Goal: Check status: Check status

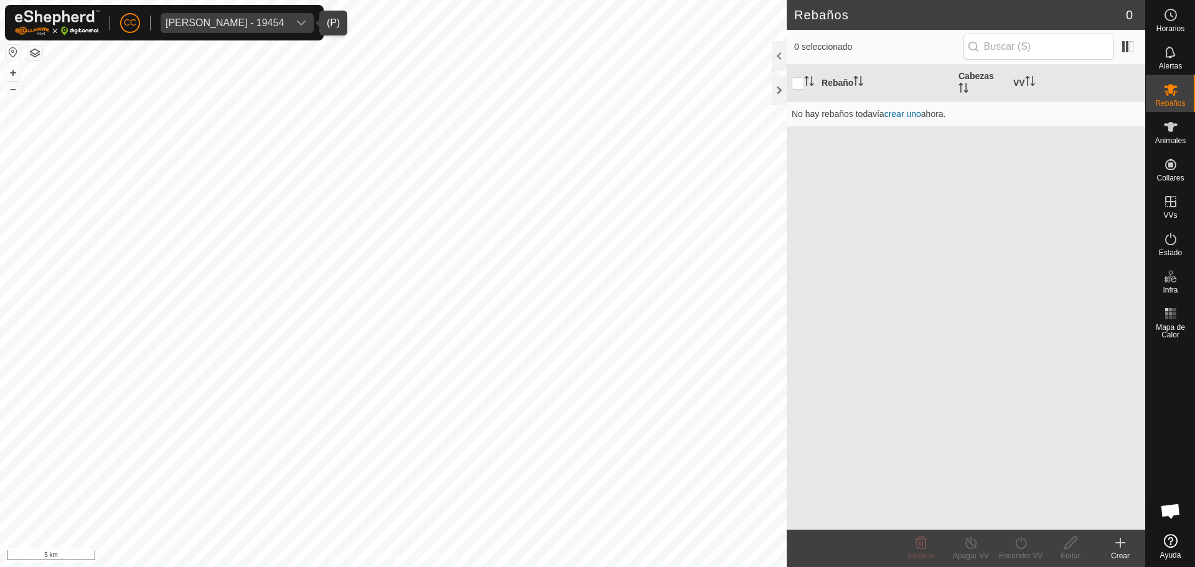
click at [246, 21] on div "[PERSON_NAME] - 19454" at bounding box center [224, 23] width 118 height 10
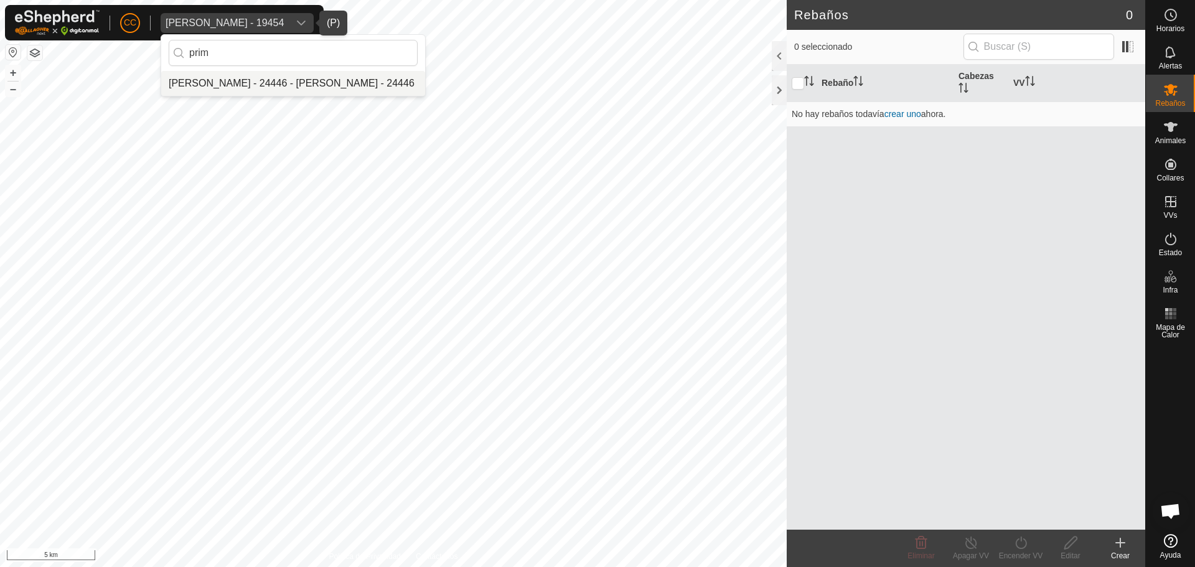
type input "prim"
click at [277, 88] on li "[PERSON_NAME] - 24446 - [PERSON_NAME] - 24446" at bounding box center [293, 83] width 264 height 25
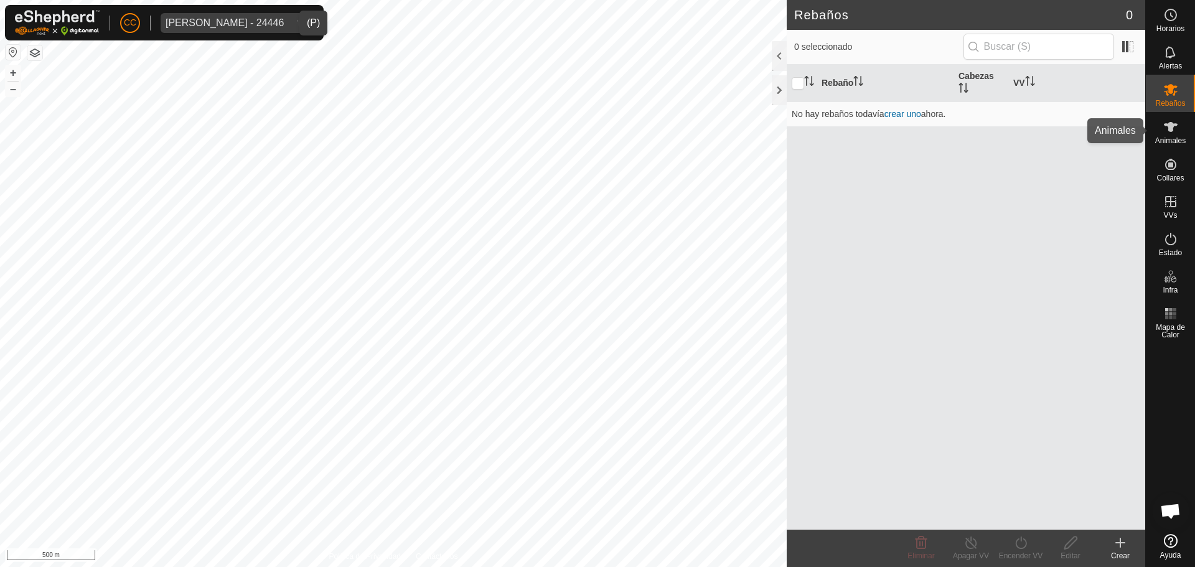
click at [1173, 130] on icon at bounding box center [1170, 126] width 15 height 15
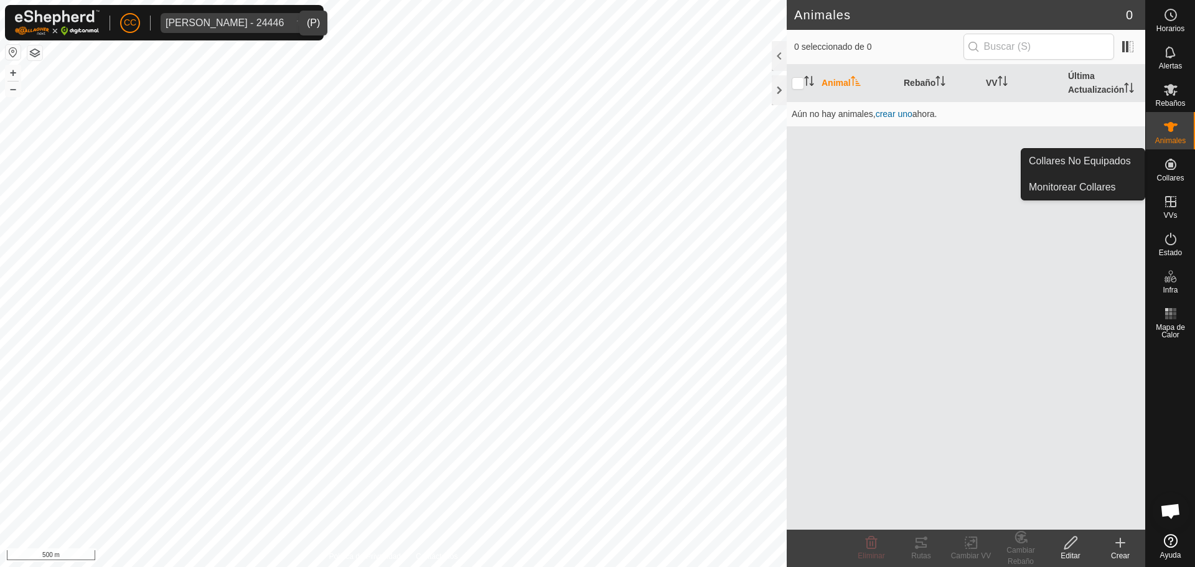
click at [1172, 165] on icon at bounding box center [1170, 164] width 11 height 11
click at [1115, 157] on link "Collares No Equipados" at bounding box center [1082, 161] width 123 height 25
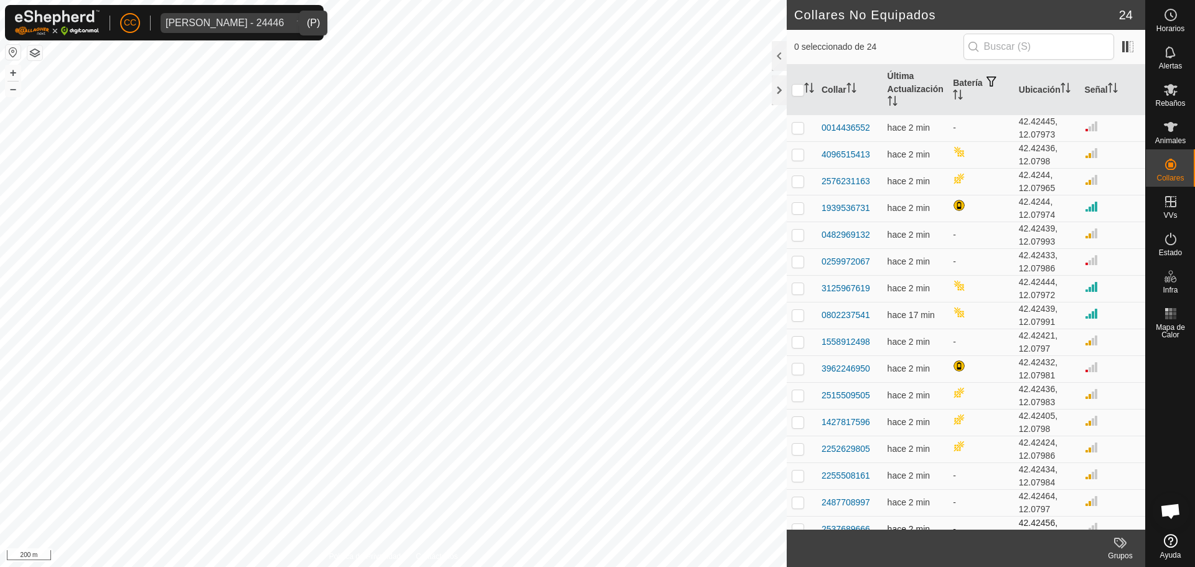
scroll to position [228, 0]
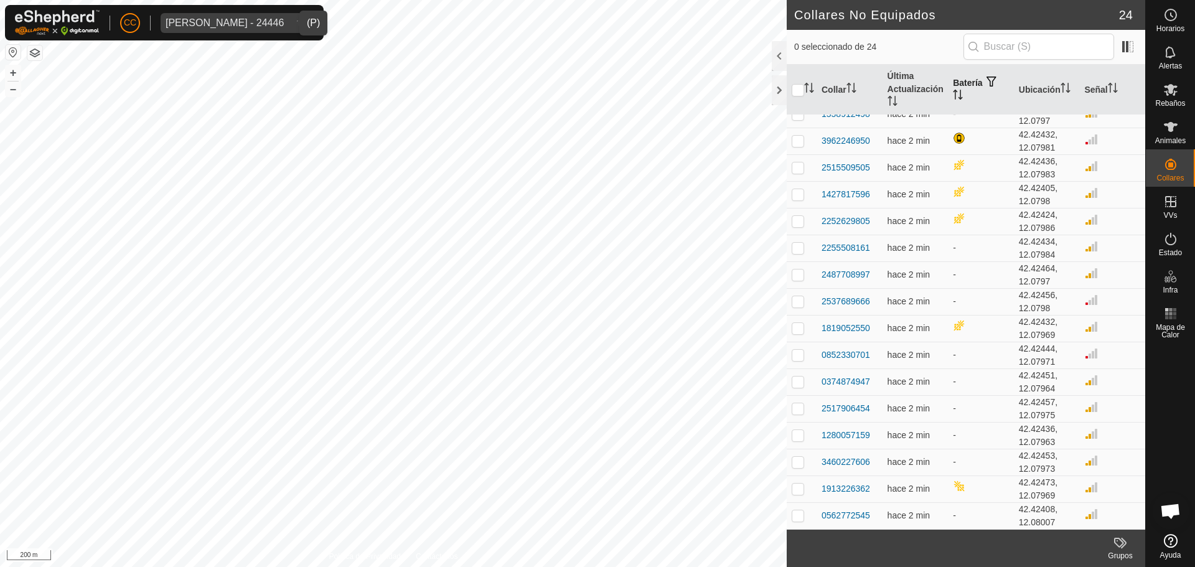
click at [988, 77] on span "button" at bounding box center [991, 82] width 10 height 10
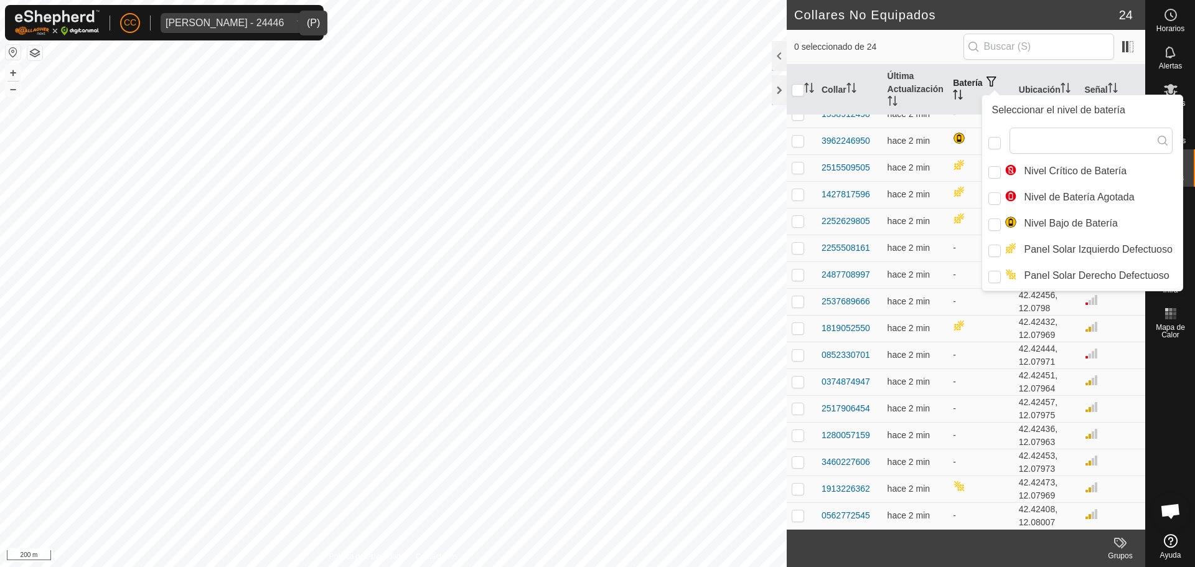
click at [966, 70] on th "Batería" at bounding box center [981, 90] width 66 height 50
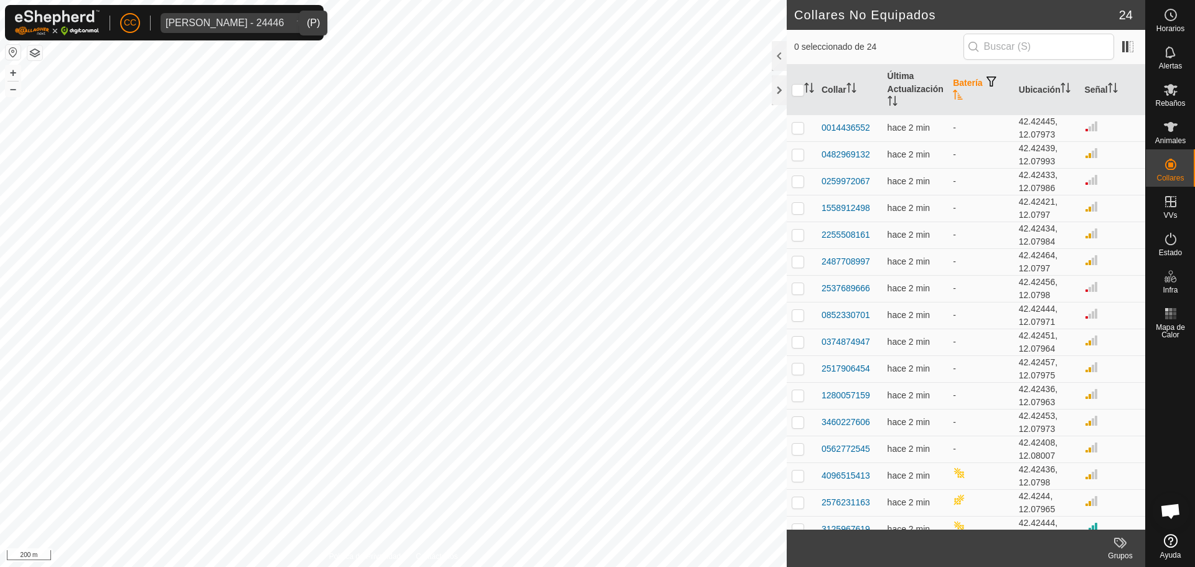
click at [990, 84] on span "button" at bounding box center [991, 82] width 10 height 10
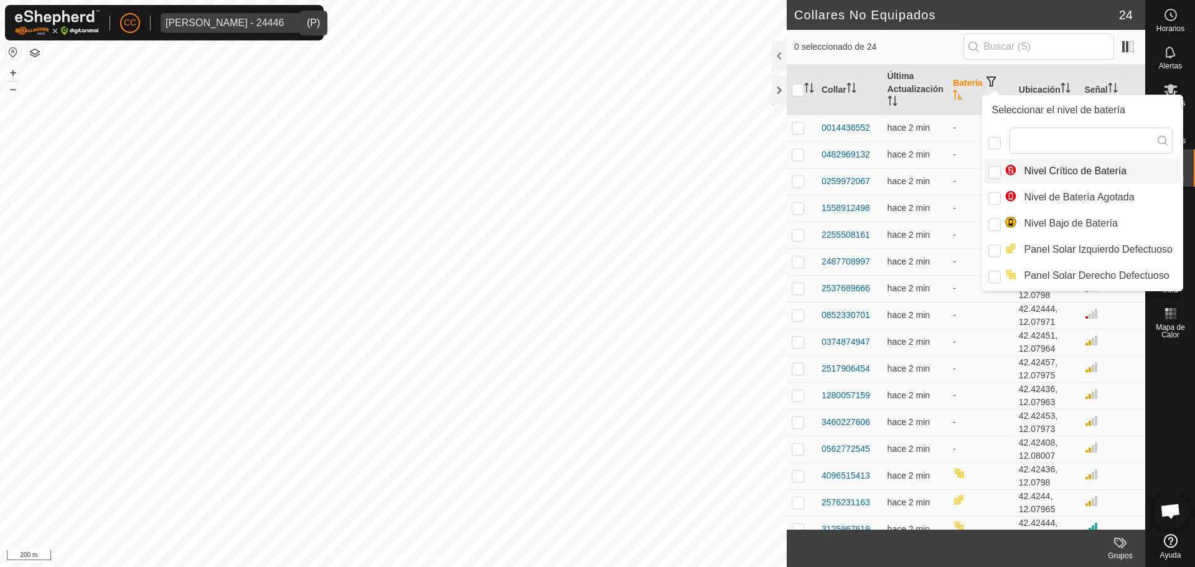
click at [989, 85] on span "button" at bounding box center [991, 82] width 10 height 10
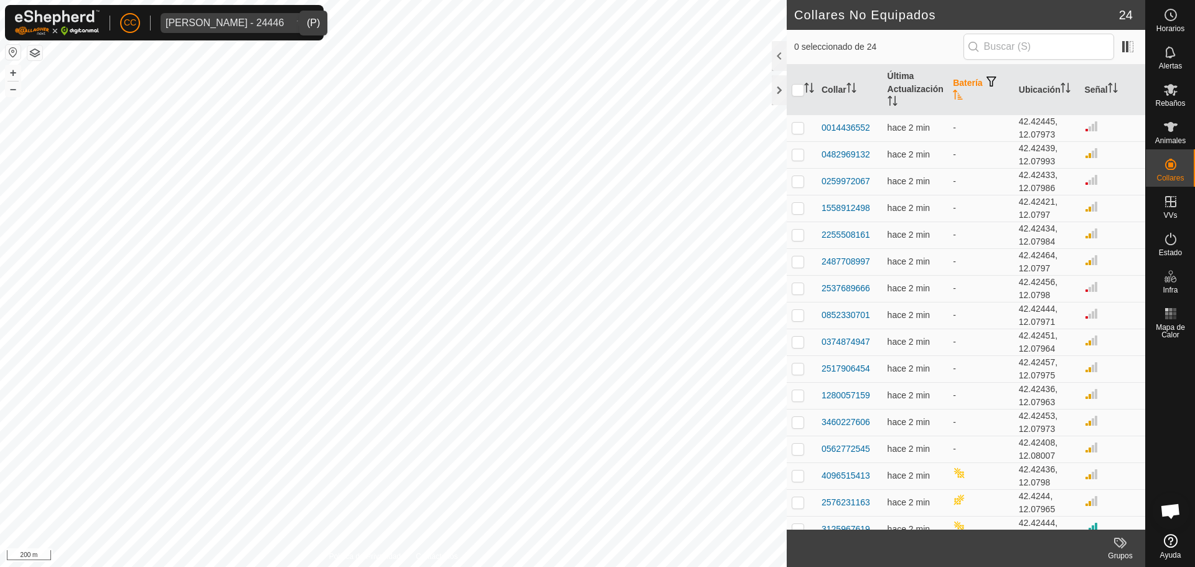
click at [964, 83] on th "Batería" at bounding box center [981, 90] width 66 height 50
click at [963, 86] on th "Batería" at bounding box center [981, 90] width 66 height 50
click at [969, 95] on th "Batería" at bounding box center [981, 90] width 66 height 50
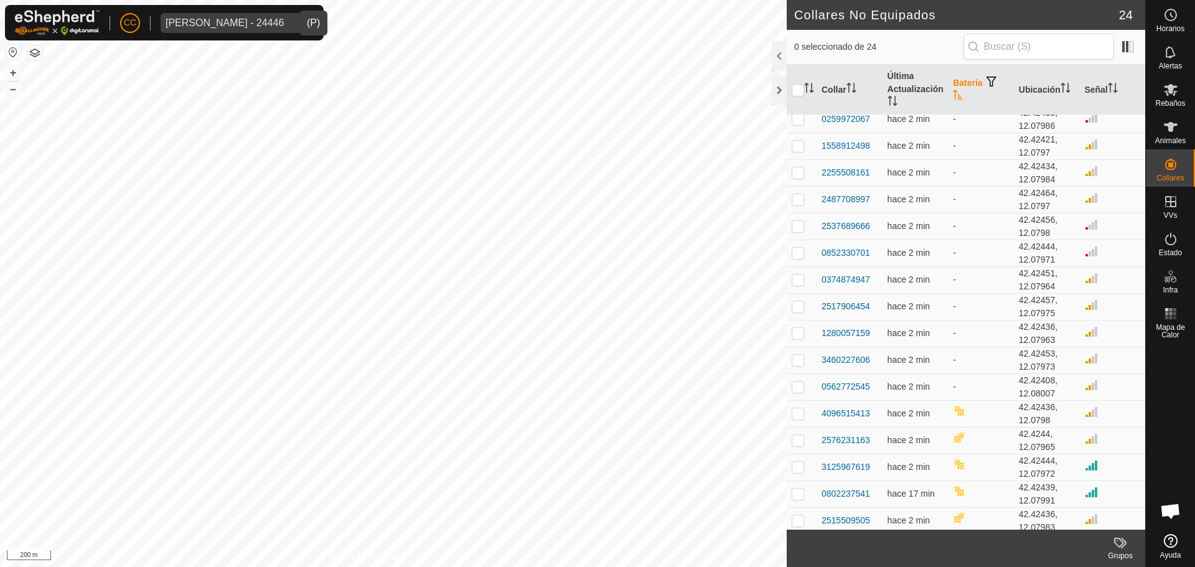
click at [986, 84] on span "button" at bounding box center [991, 82] width 10 height 10
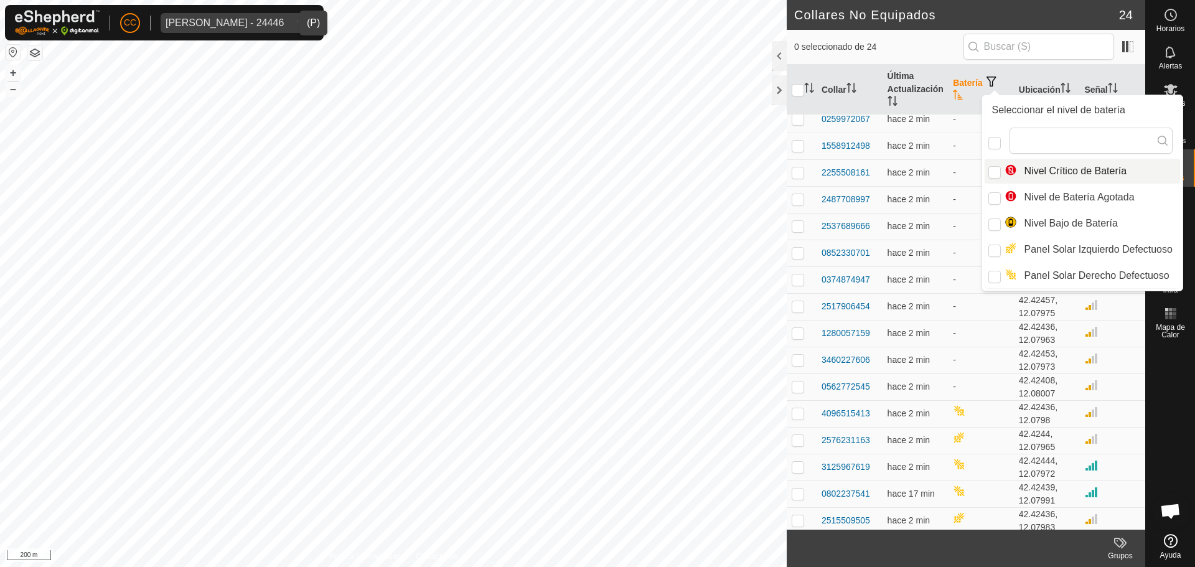
click at [992, 78] on span "button" at bounding box center [991, 82] width 10 height 10
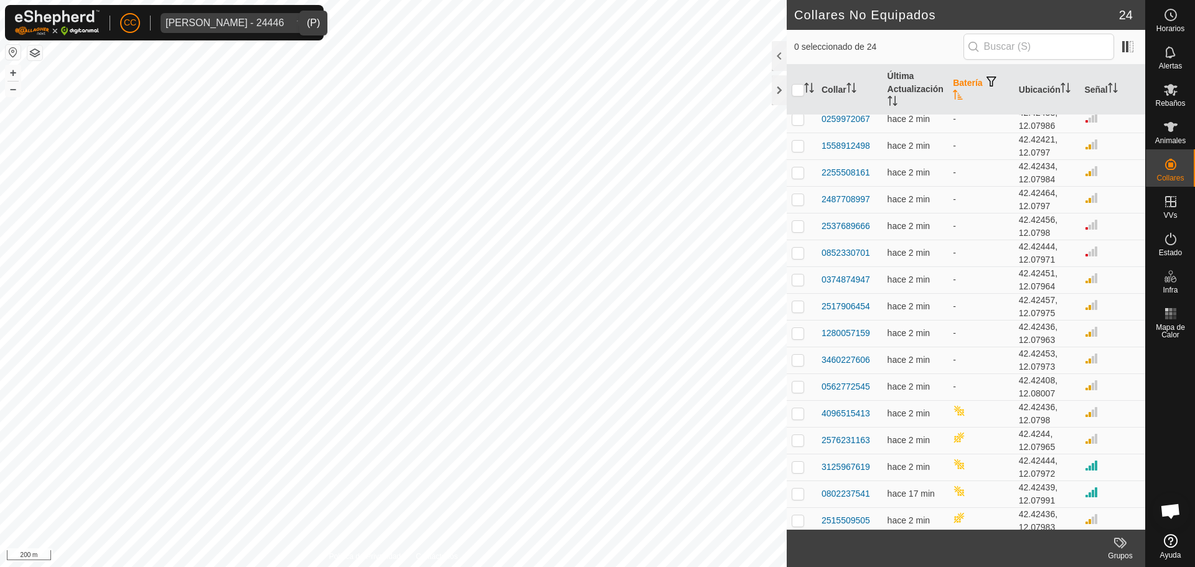
click at [956, 82] on th "Batería" at bounding box center [981, 90] width 66 height 50
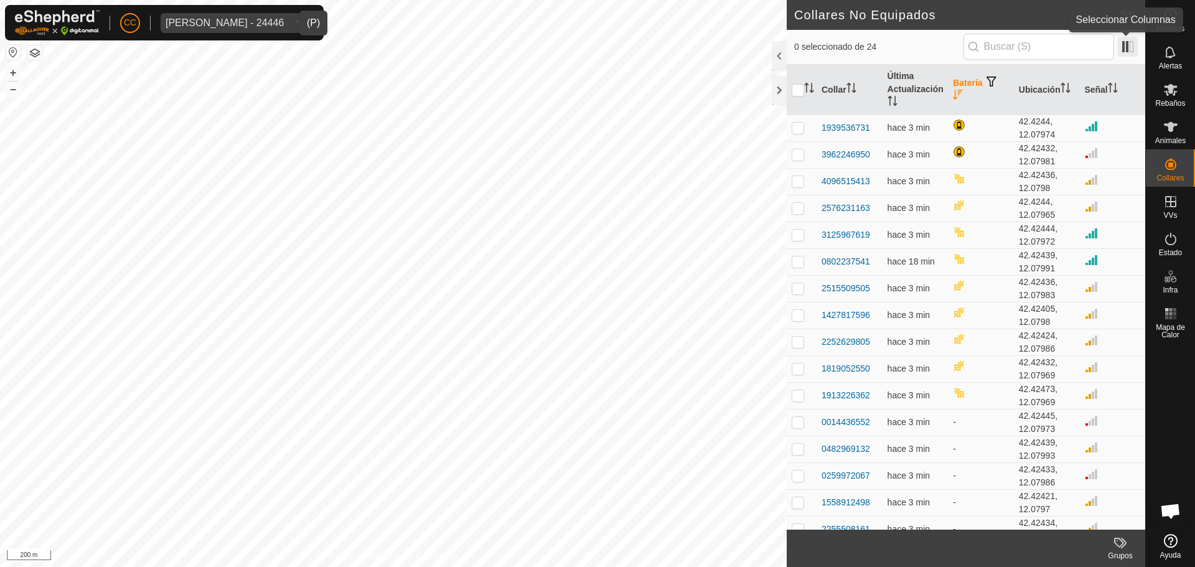
click at [1132, 49] on span at bounding box center [1127, 47] width 20 height 20
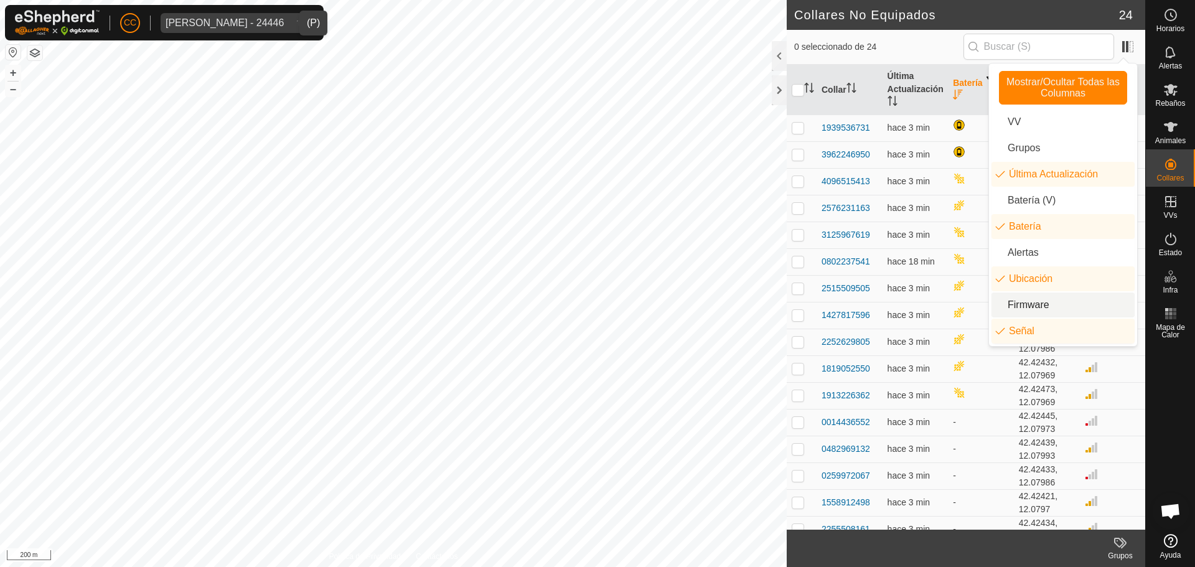
click at [1044, 310] on li "Firmware" at bounding box center [1062, 304] width 143 height 25
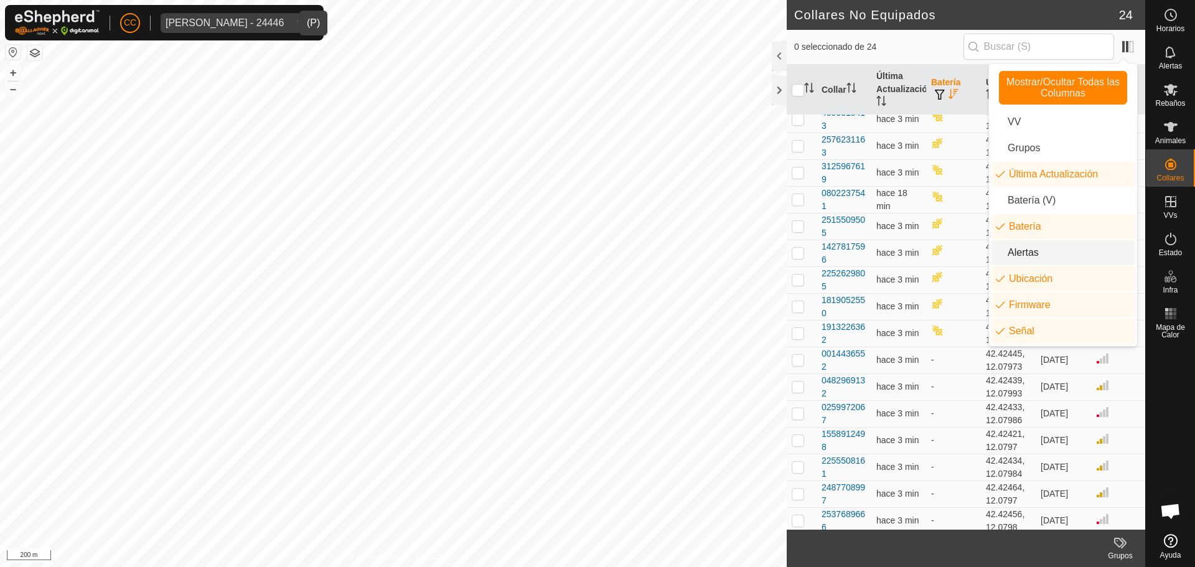
drag, startPoint x: 1026, startPoint y: 255, endPoint x: 1026, endPoint y: 245, distance: 10.0
click at [1026, 254] on li "Alertas" at bounding box center [1062, 252] width 143 height 25
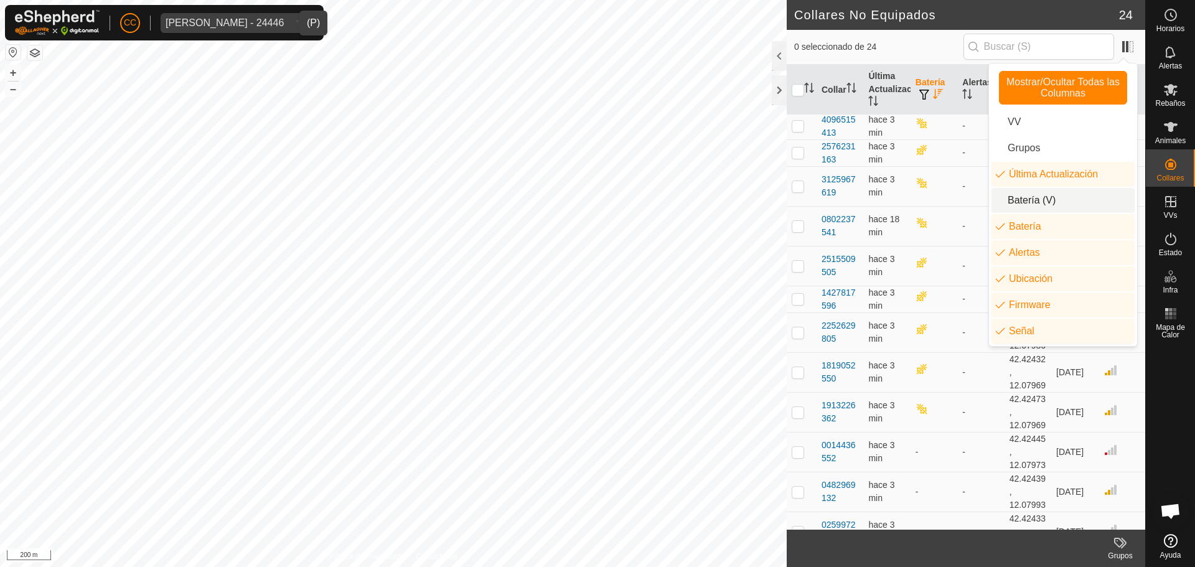
click at [1037, 203] on li "Batería (V)" at bounding box center [1062, 200] width 143 height 25
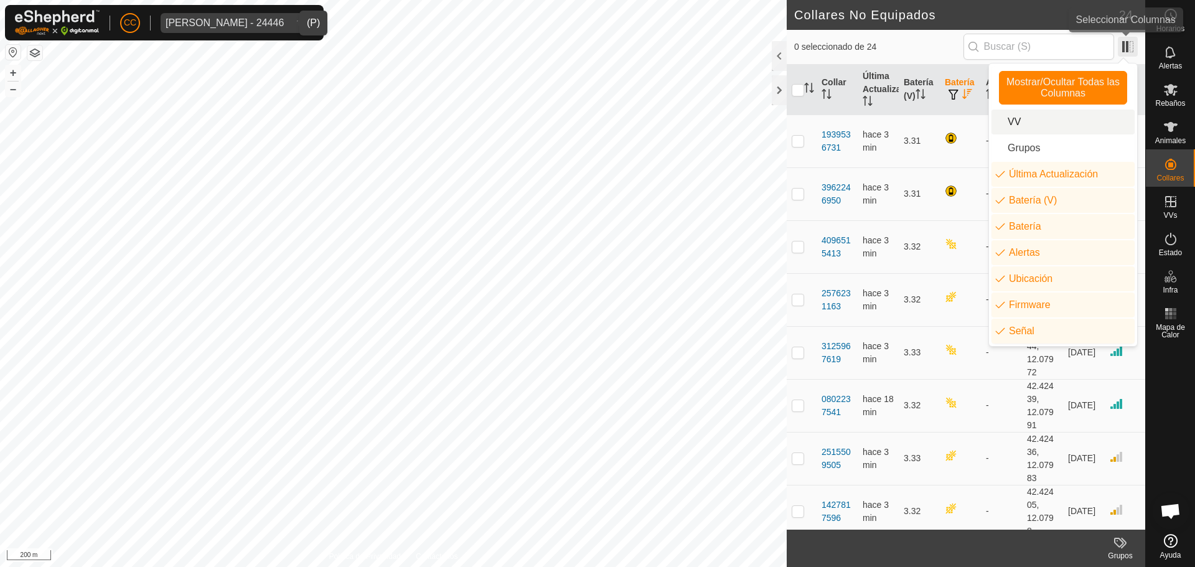
click at [1130, 49] on span at bounding box center [1127, 47] width 20 height 20
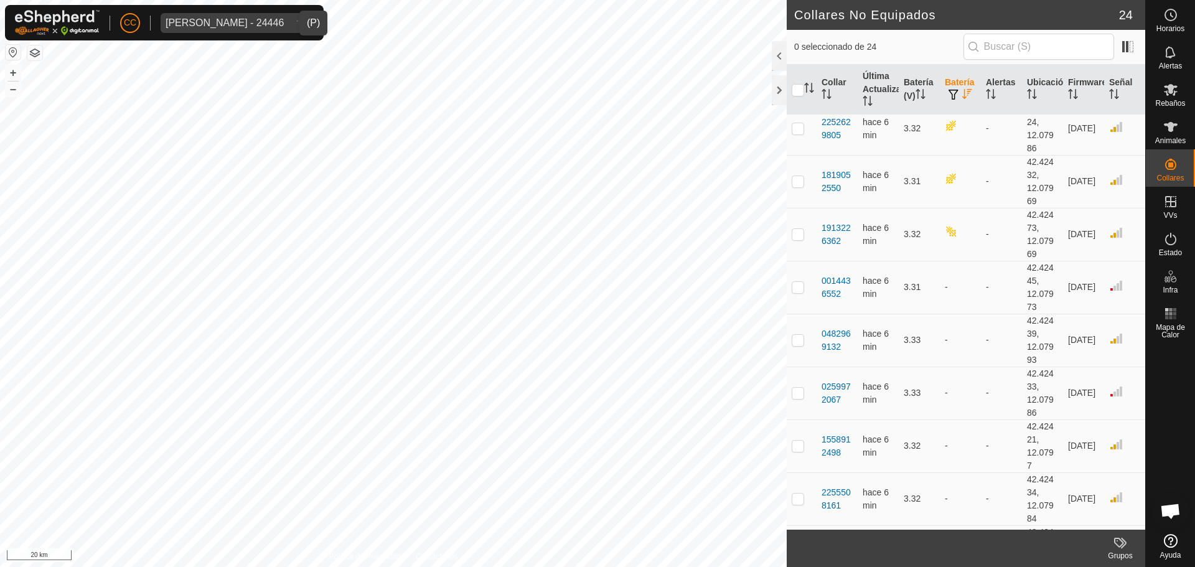
scroll to position [855, 0]
click at [263, 14] on span "[PERSON_NAME] - 24446" at bounding box center [225, 23] width 128 height 20
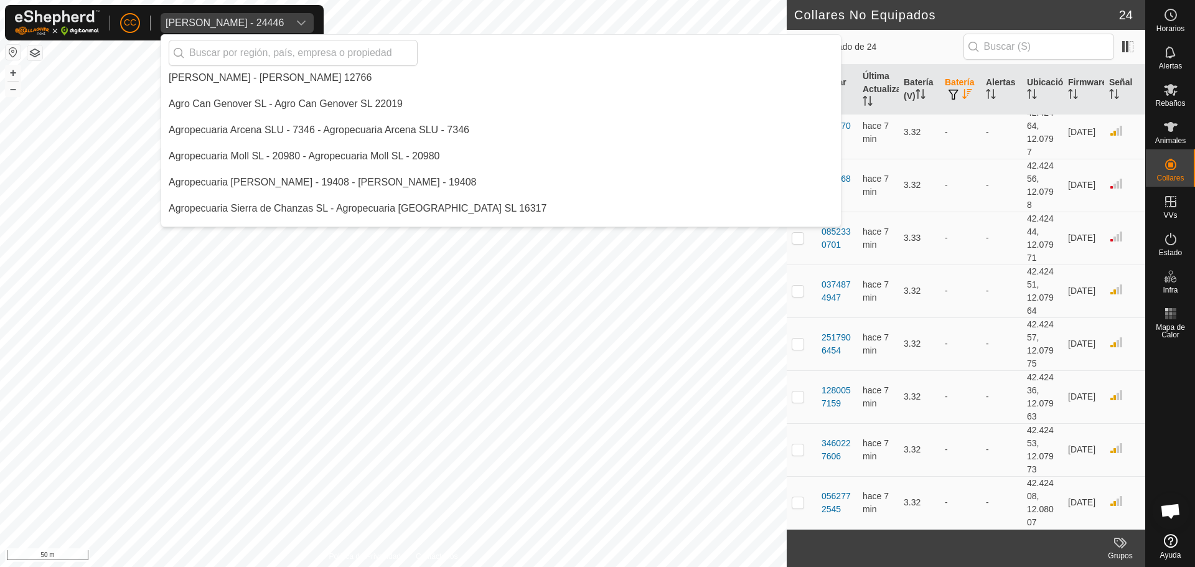
scroll to position [0, 0]
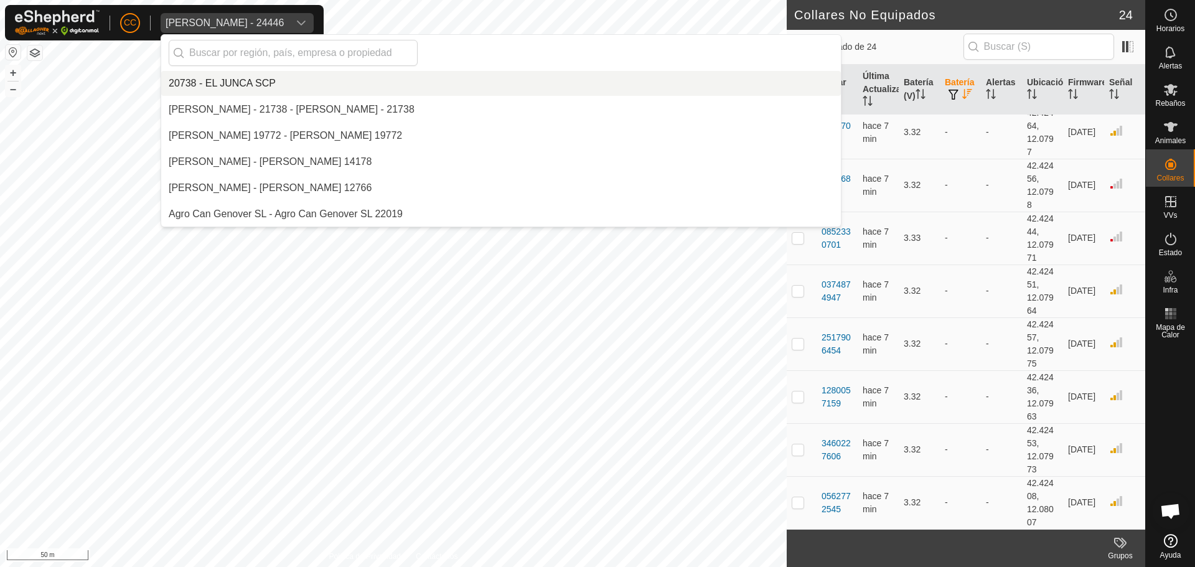
click at [262, 86] on li "20738 - EL JUNCA SCP" at bounding box center [500, 83] width 679 height 25
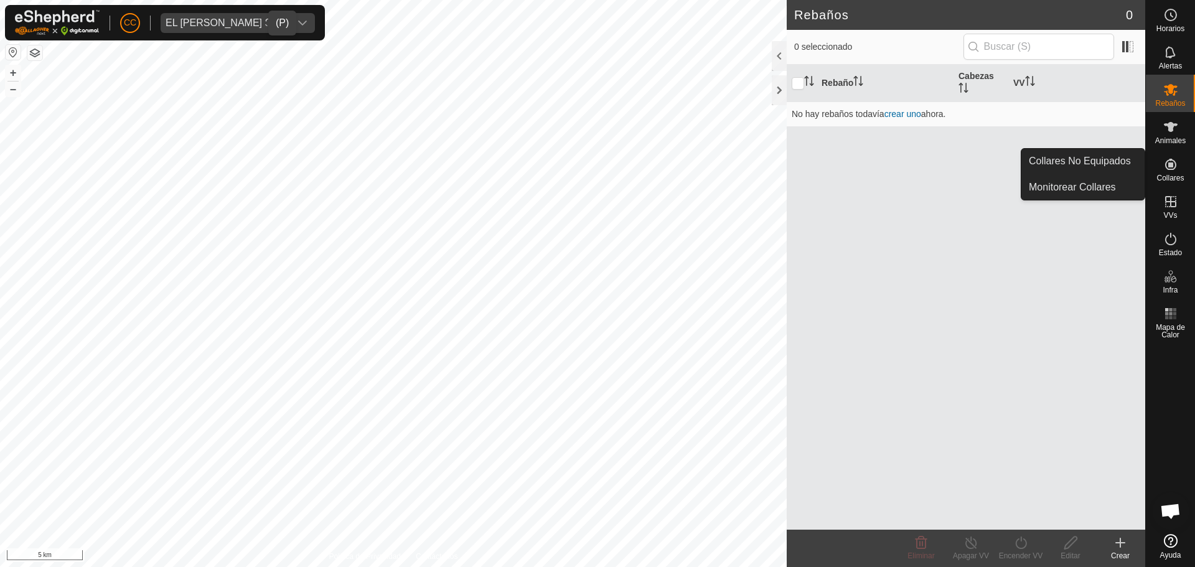
click at [1180, 170] on es-neckbands-svg-icon at bounding box center [1170, 164] width 22 height 20
click at [1096, 187] on link "Monitorear Collares" at bounding box center [1082, 187] width 123 height 25
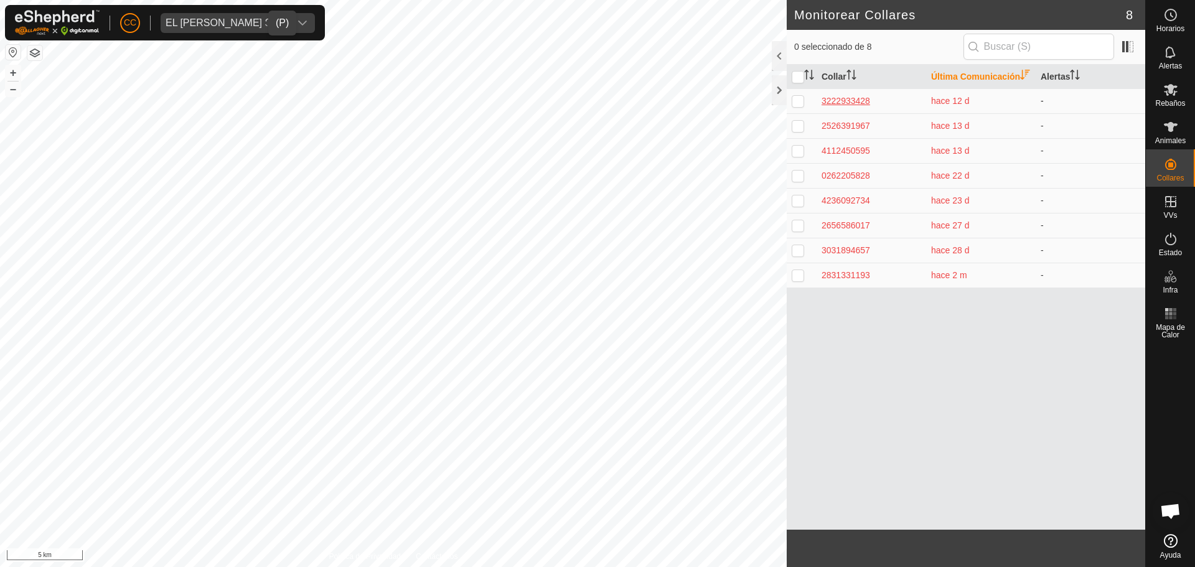
click at [869, 108] on div "3222933428" at bounding box center [871, 101] width 100 height 13
